Goal: Task Accomplishment & Management: Use online tool/utility

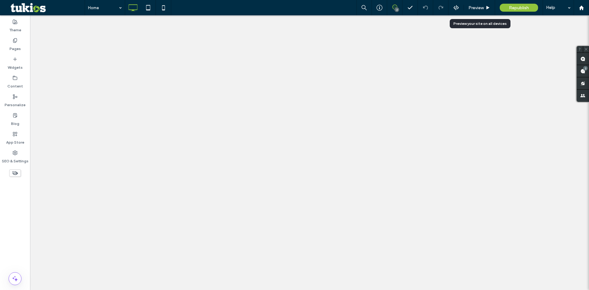
click at [477, 5] on div "Preview" at bounding box center [479, 7] width 31 height 15
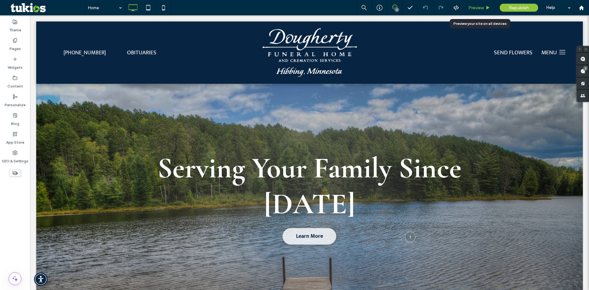
click at [480, 9] on span "Preview" at bounding box center [476, 7] width 15 height 5
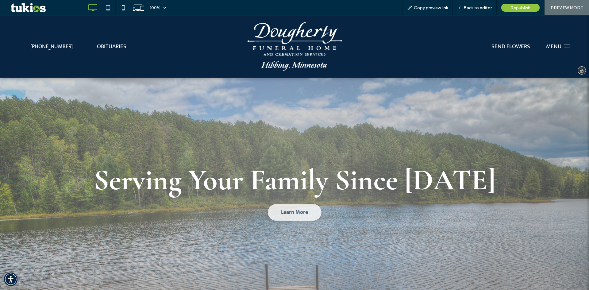
click at [552, 44] on span "MENU" at bounding box center [553, 47] width 15 height 10
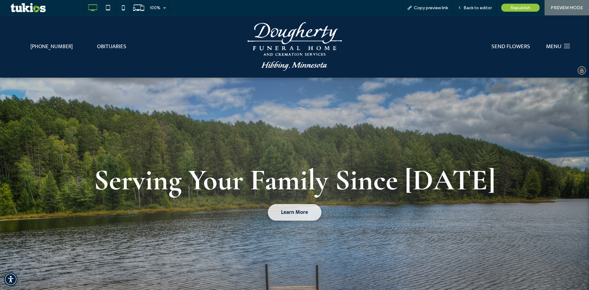
click at [558, 45] on div "MENU Click To Paste" at bounding box center [558, 47] width 38 height 14
click at [565, 46] on icon at bounding box center [567, 46] width 7 height 1
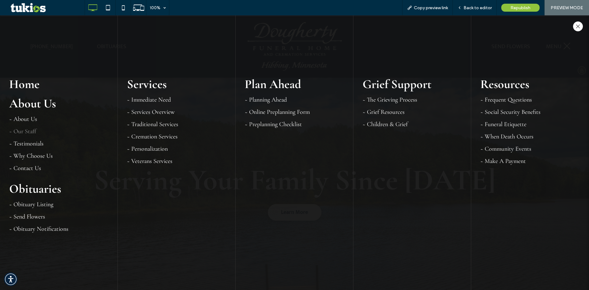
click at [32, 131] on link "~ Our Staff" at bounding box center [58, 131] width 99 height 7
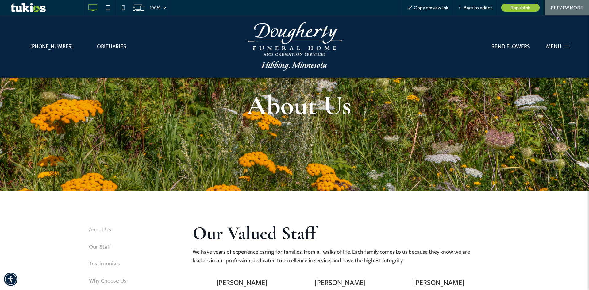
scroll to position [92, 0]
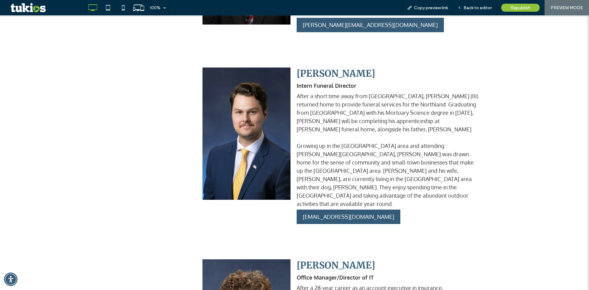
scroll to position [1105, 0]
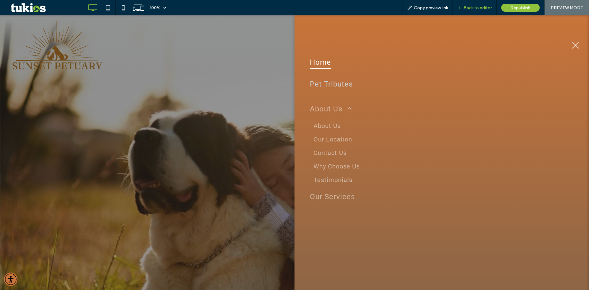
click at [472, 9] on span "Back to editor" at bounding box center [478, 7] width 28 height 5
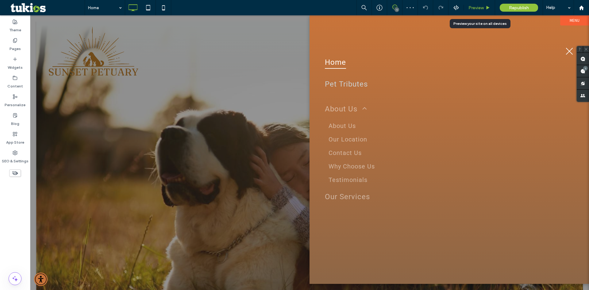
click at [478, 6] on span "Preview" at bounding box center [476, 7] width 15 height 5
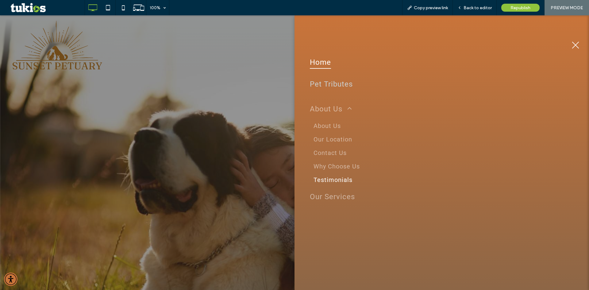
click at [343, 181] on span "Testimonials" at bounding box center [333, 179] width 39 height 7
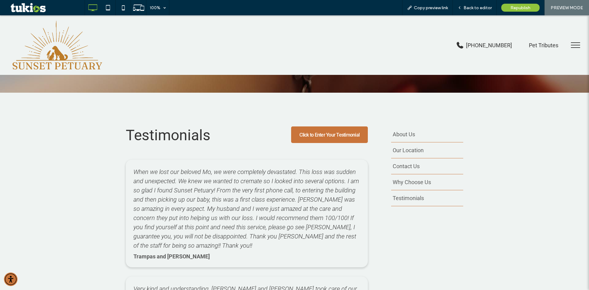
scroll to position [154, 0]
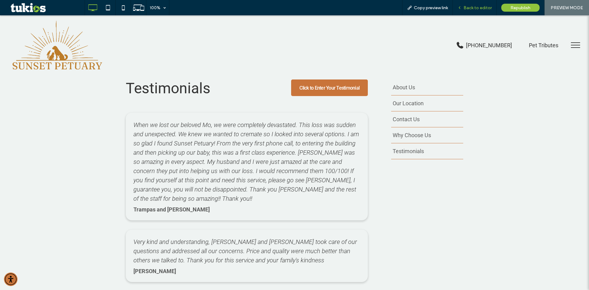
click at [482, 7] on span "Back to editor" at bounding box center [478, 7] width 28 height 5
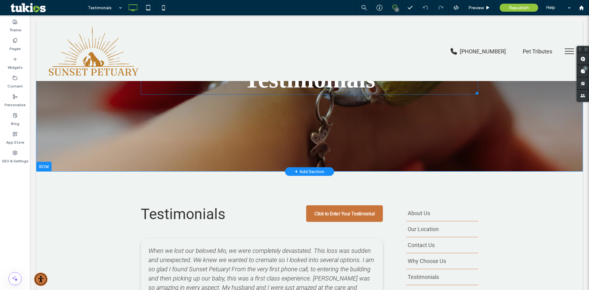
scroll to position [61, 0]
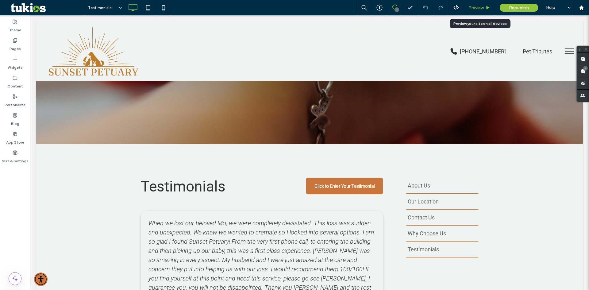
click at [479, 7] on span "Preview" at bounding box center [476, 7] width 15 height 5
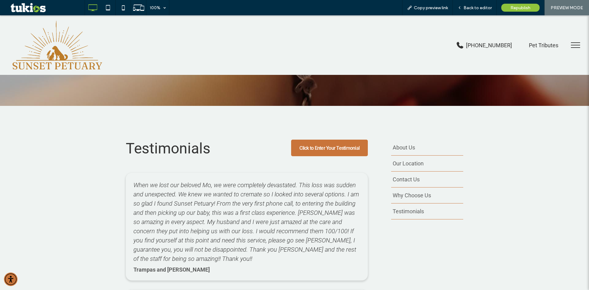
scroll to position [92, 0]
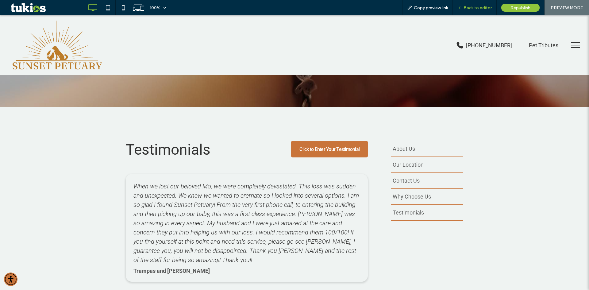
click at [481, 4] on div "Back to editor" at bounding box center [475, 7] width 44 height 15
click at [480, 6] on span "Back to editor" at bounding box center [478, 7] width 28 height 5
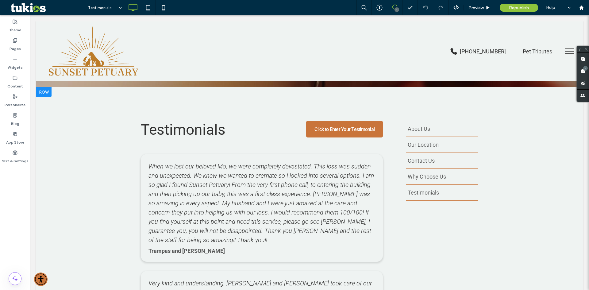
scroll to position [154, 0]
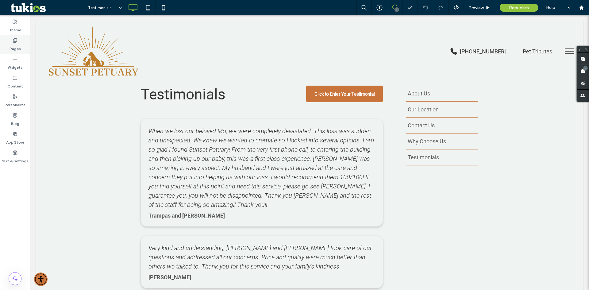
click at [14, 40] on use at bounding box center [14, 40] width 3 height 4
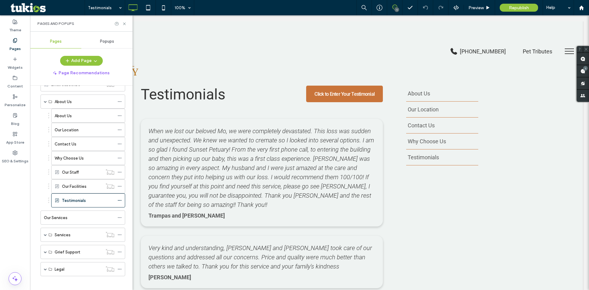
scroll to position [58, 0]
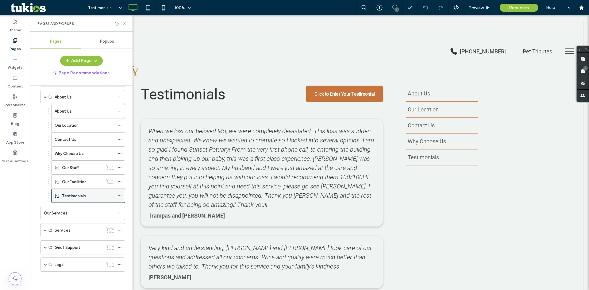
click at [119, 195] on icon at bounding box center [120, 196] width 4 height 4
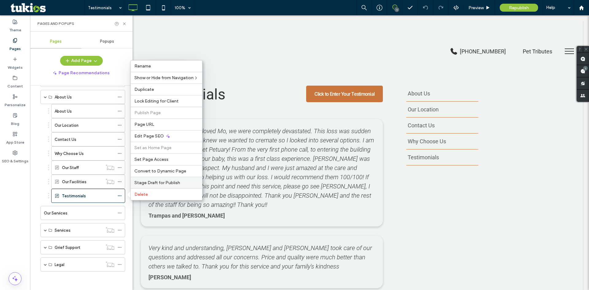
click at [160, 182] on span "Stage Draft for Publish" at bounding box center [157, 182] width 46 height 5
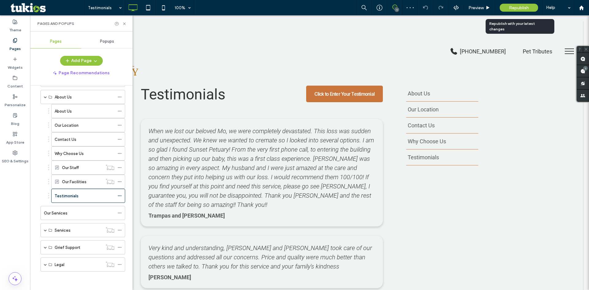
click at [517, 11] on div "Republish" at bounding box center [519, 8] width 38 height 8
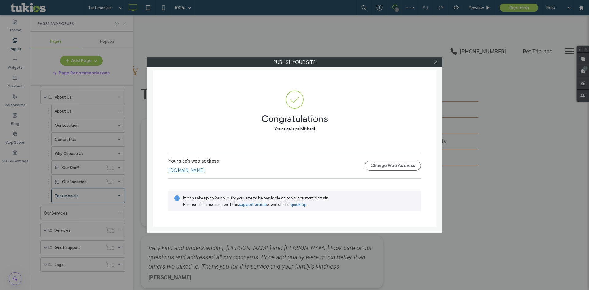
click at [435, 65] on span at bounding box center [436, 62] width 5 height 9
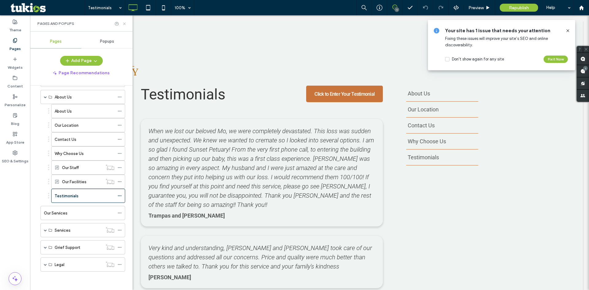
click at [123, 22] on icon at bounding box center [124, 23] width 5 height 5
